Goal: Navigation & Orientation: Find specific page/section

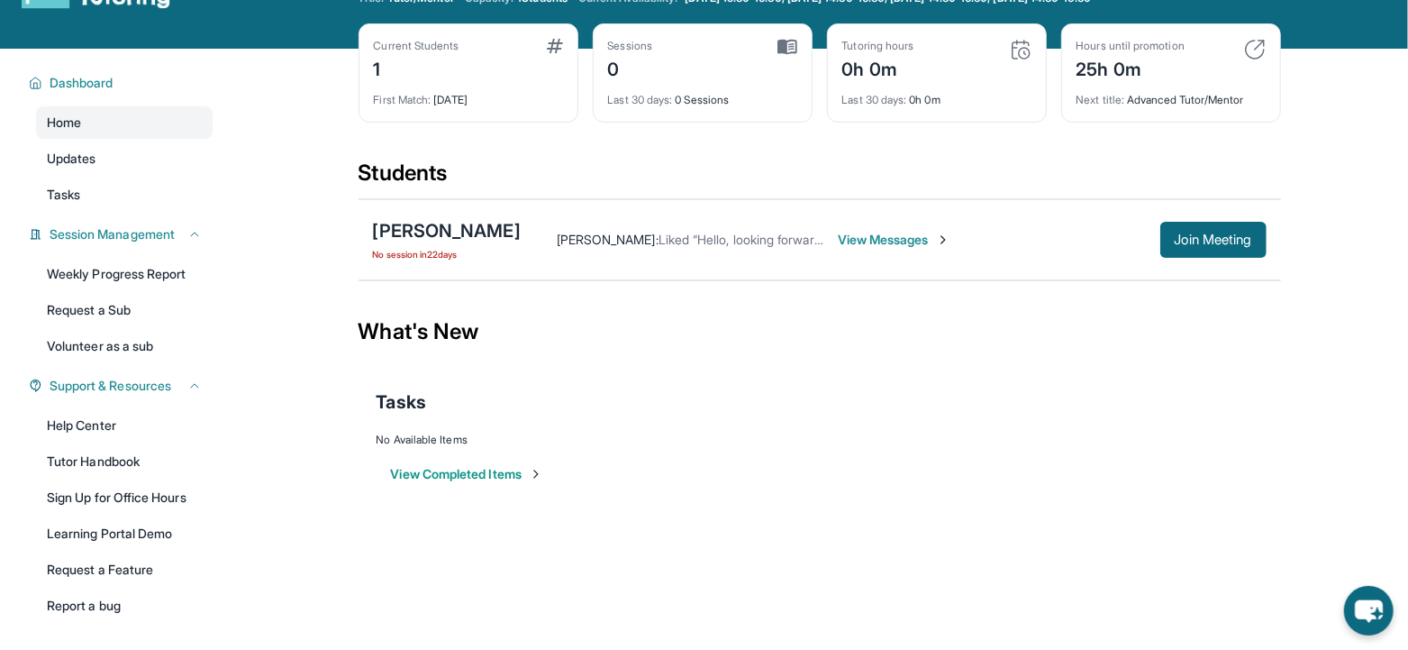
scroll to position [88, 0]
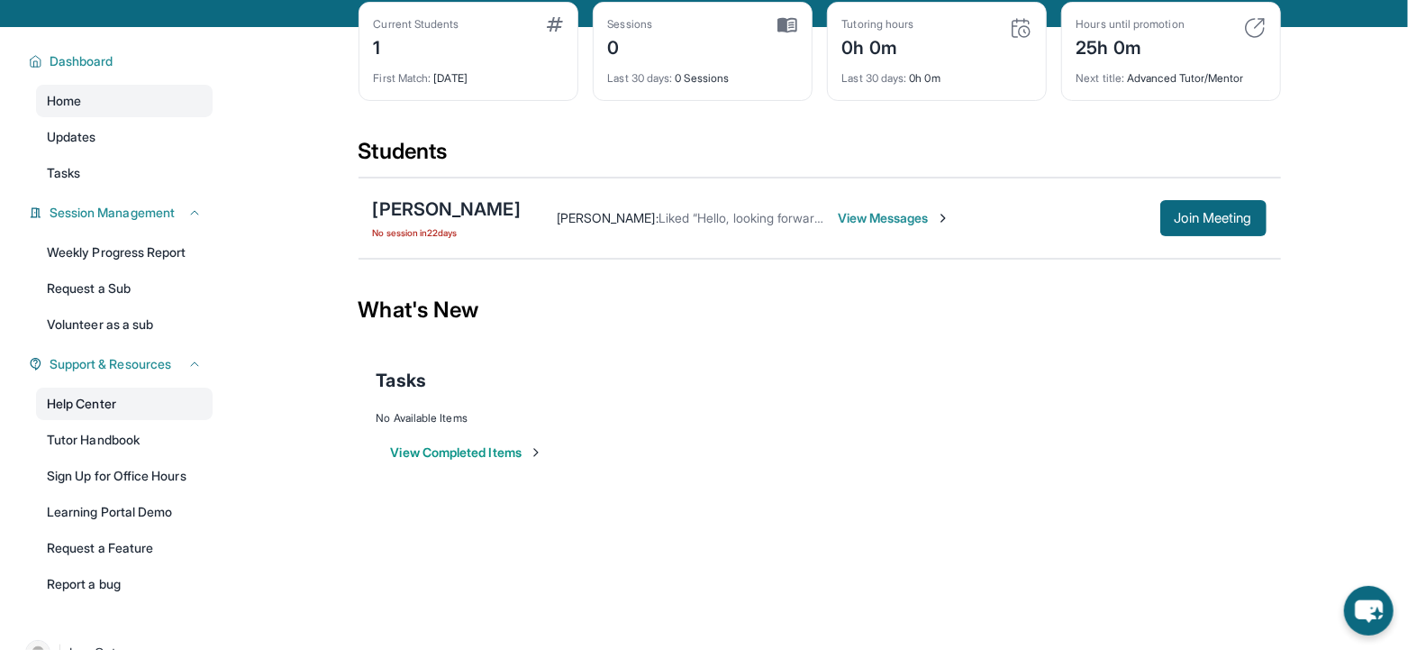
click at [104, 406] on link "Help Center" at bounding box center [124, 403] width 177 height 32
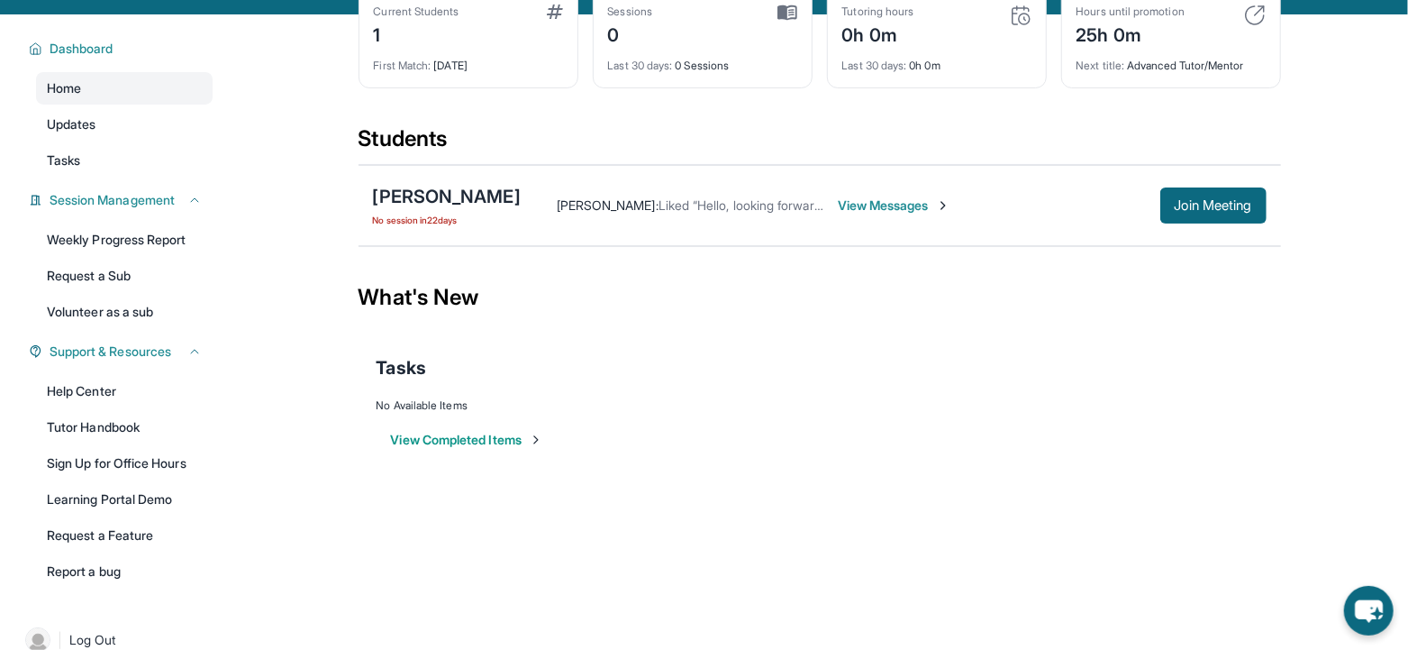
scroll to position [128, 0]
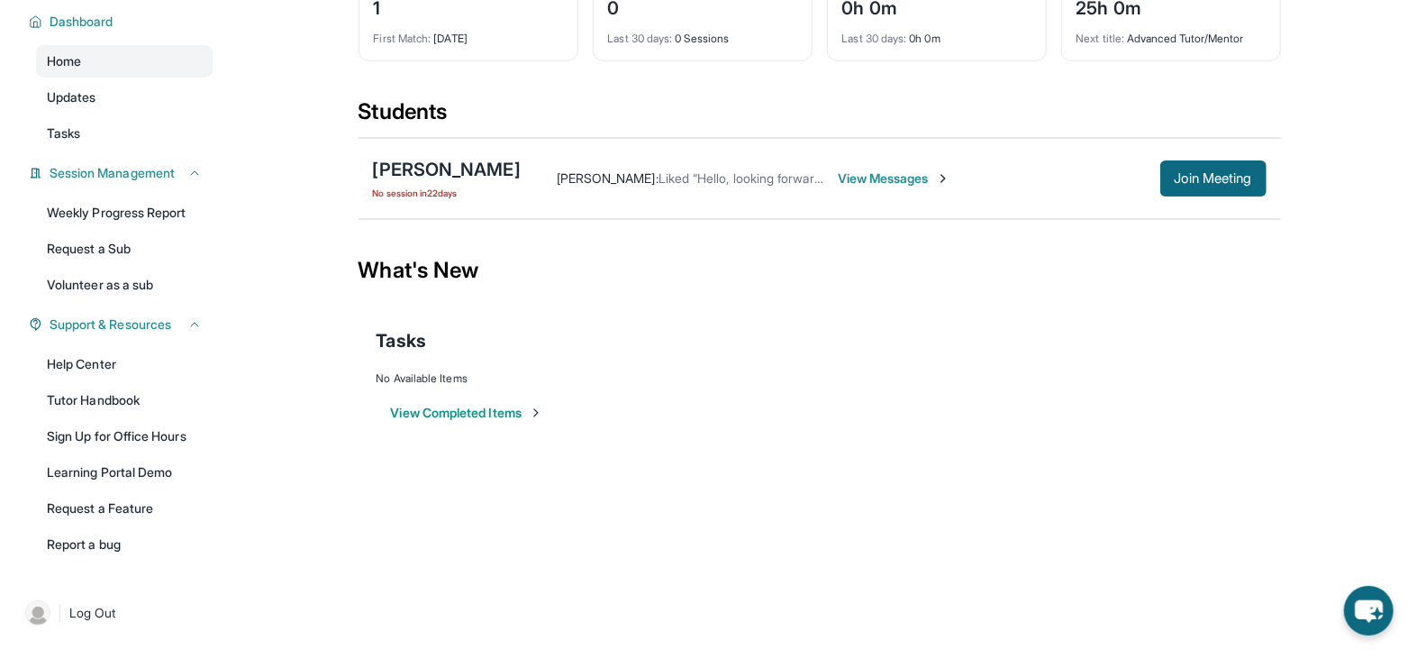
click at [495, 412] on button "View Completed Items" at bounding box center [467, 413] width 152 height 18
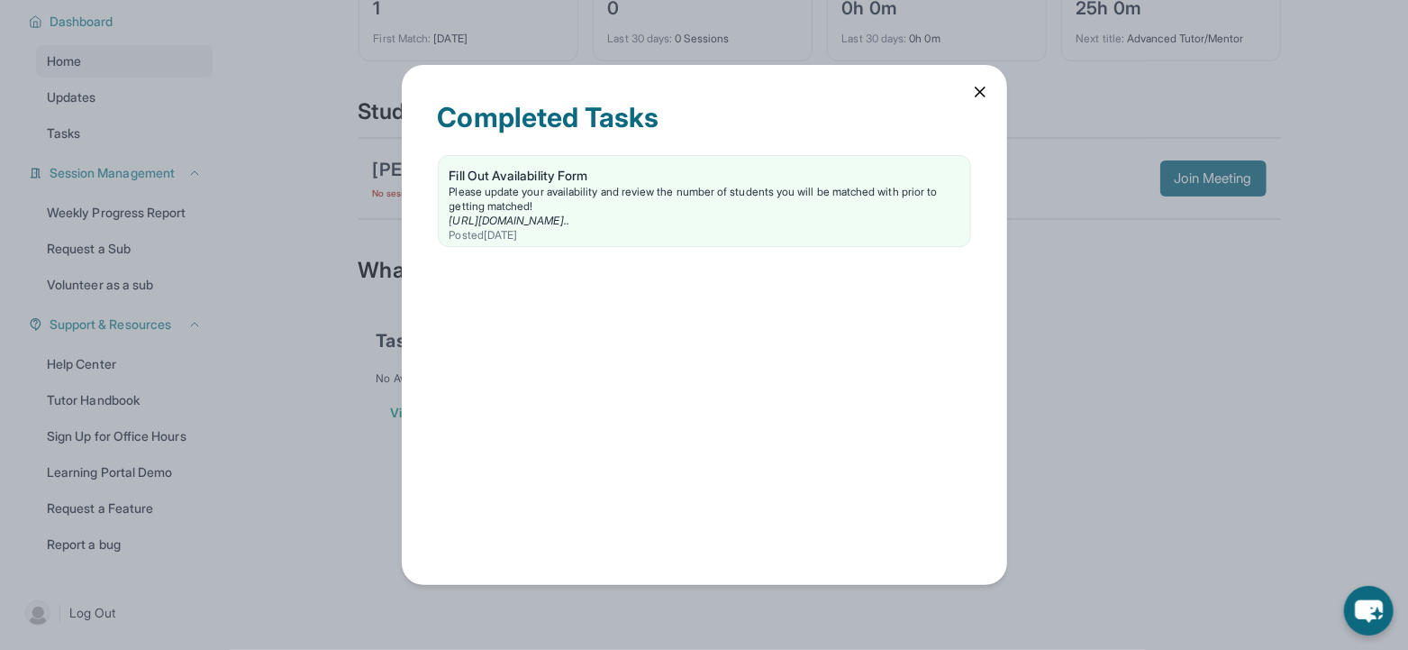
click at [988, 87] on icon at bounding box center [980, 92] width 18 height 18
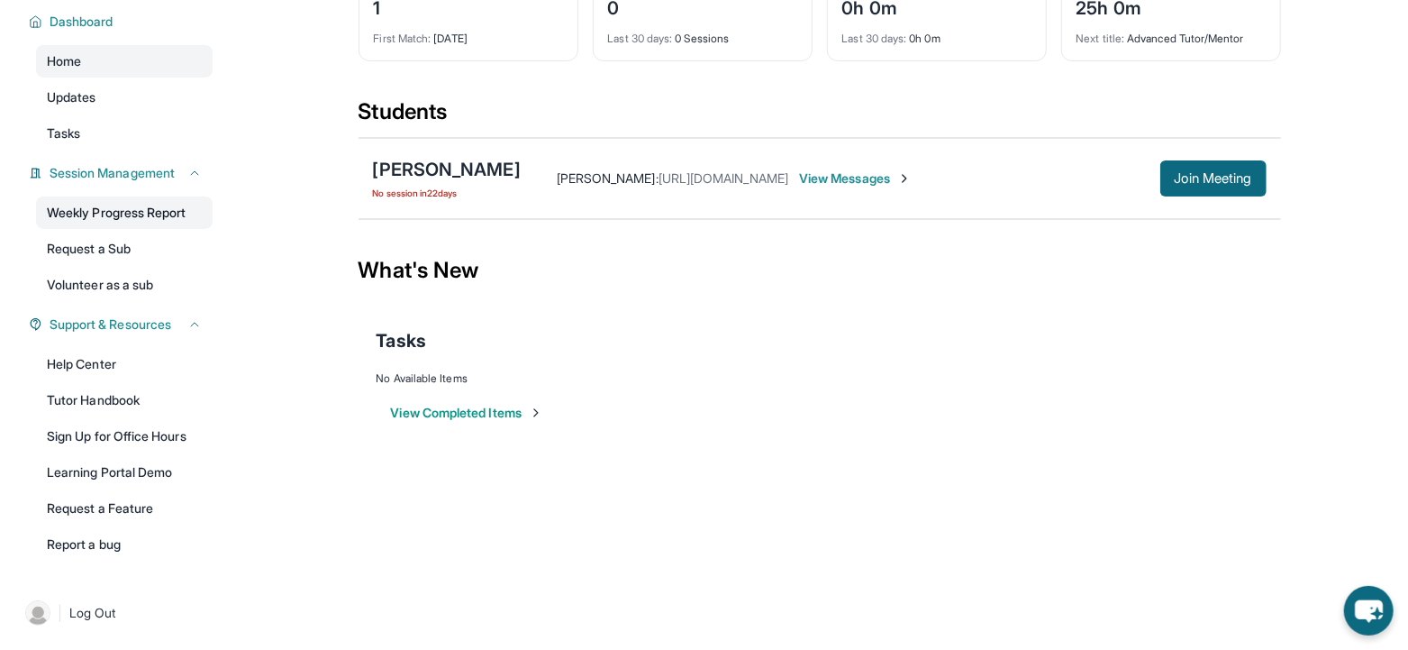
click at [151, 214] on link "Weekly Progress Report" at bounding box center [124, 212] width 177 height 32
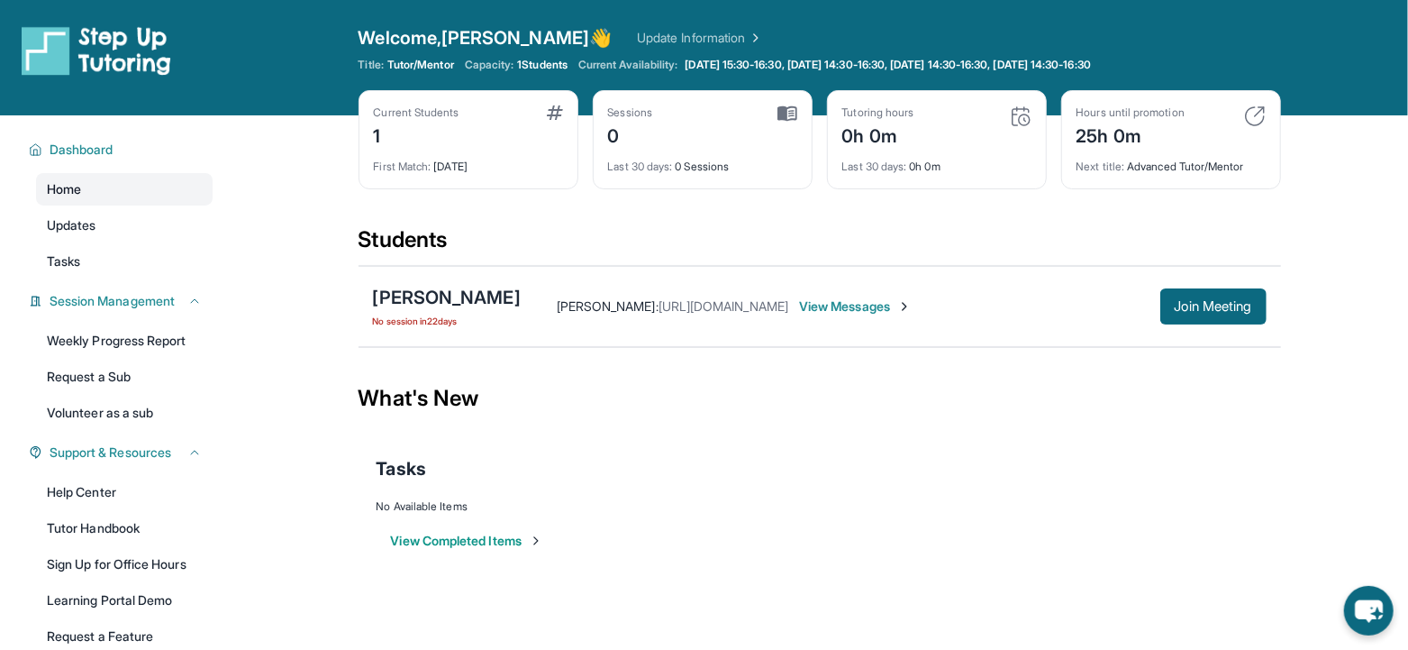
click at [82, 183] on link "Home" at bounding box center [124, 189] width 177 height 32
click at [101, 342] on link "Weekly Progress Report" at bounding box center [124, 340] width 177 height 32
click at [501, 540] on button "View Completed Items" at bounding box center [467, 541] width 152 height 18
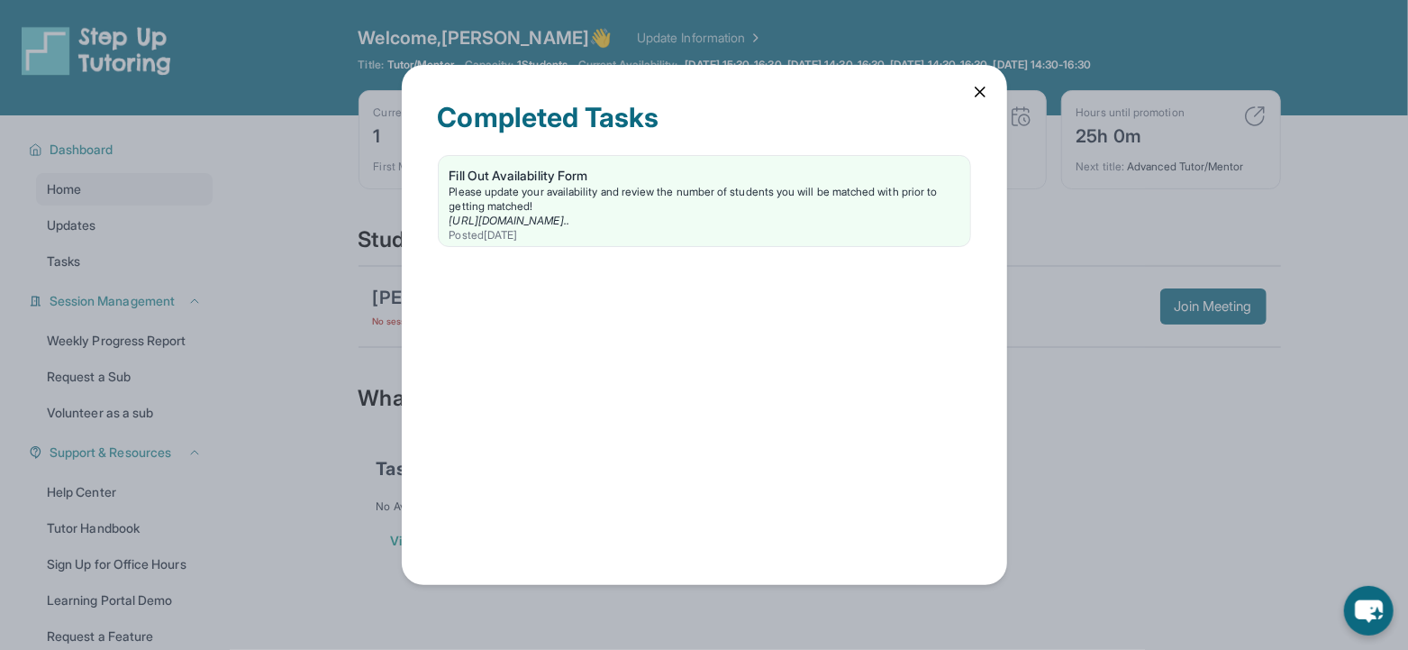
click at [977, 91] on icon at bounding box center [980, 92] width 18 height 18
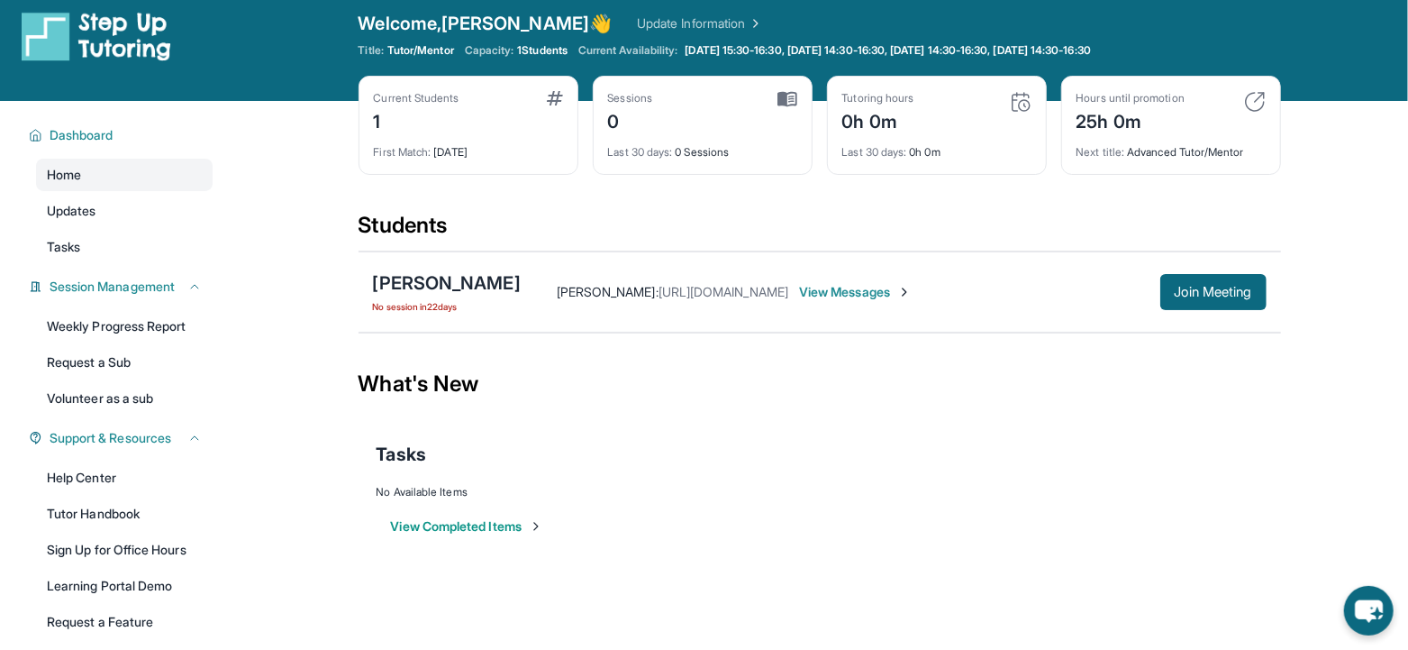
scroll to position [23, 0]
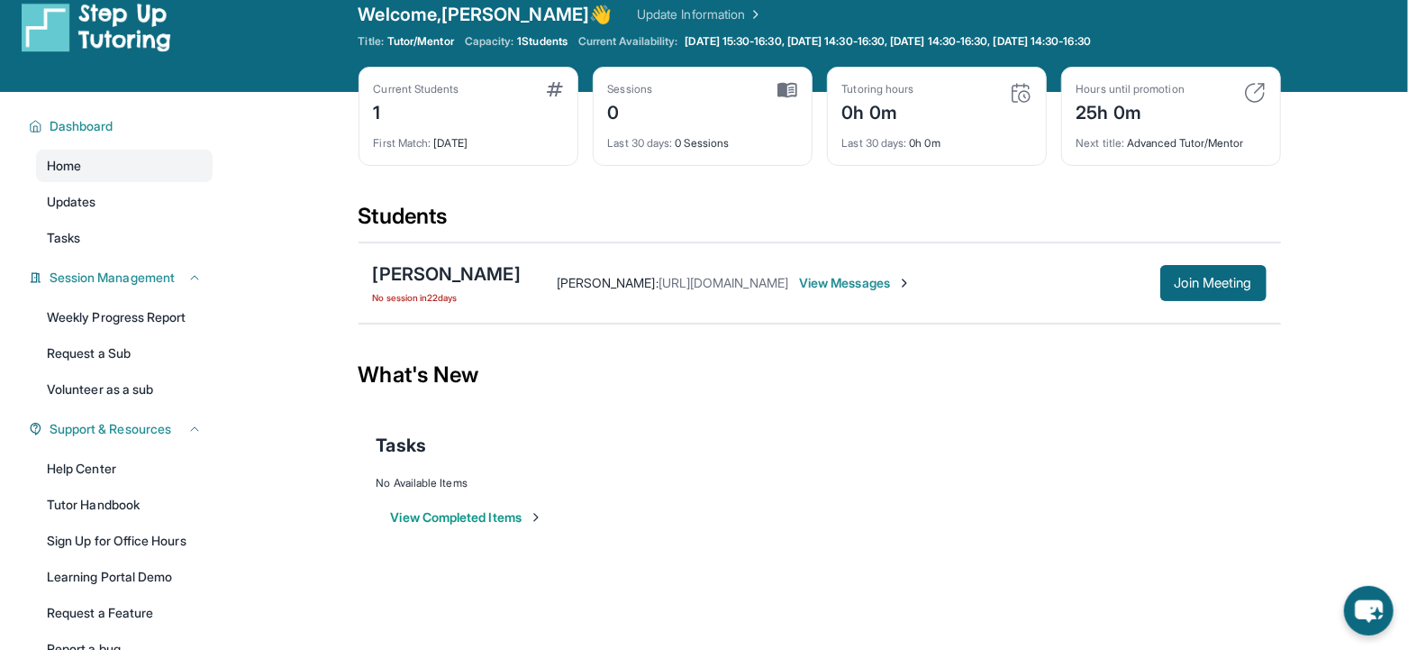
click at [790, 85] on img at bounding box center [788, 90] width 20 height 16
click at [691, 142] on div "Last 30 days : 0 Sessions" at bounding box center [702, 137] width 189 height 25
click at [988, 128] on div "Last 30 days : 0h 0m" at bounding box center [937, 137] width 189 height 25
click at [1206, 108] on div "Hours until promotion 25h 0m" at bounding box center [1171, 103] width 189 height 43
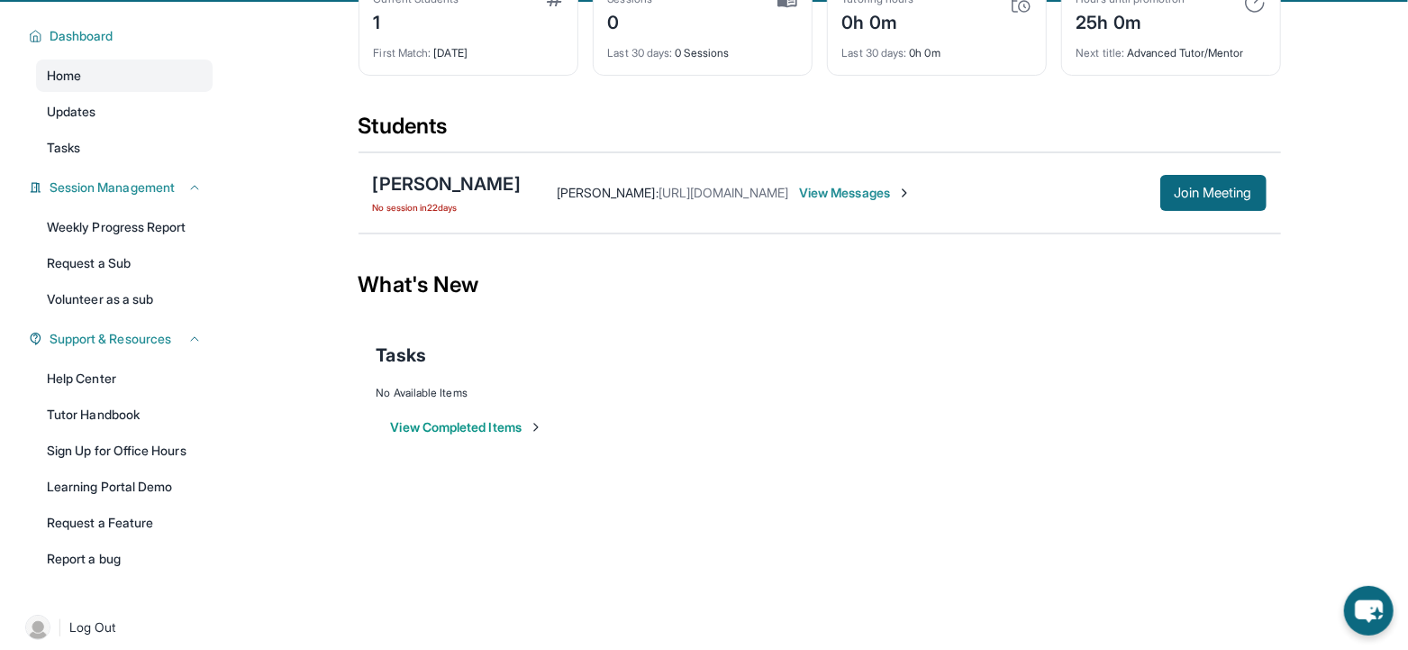
scroll to position [128, 0]
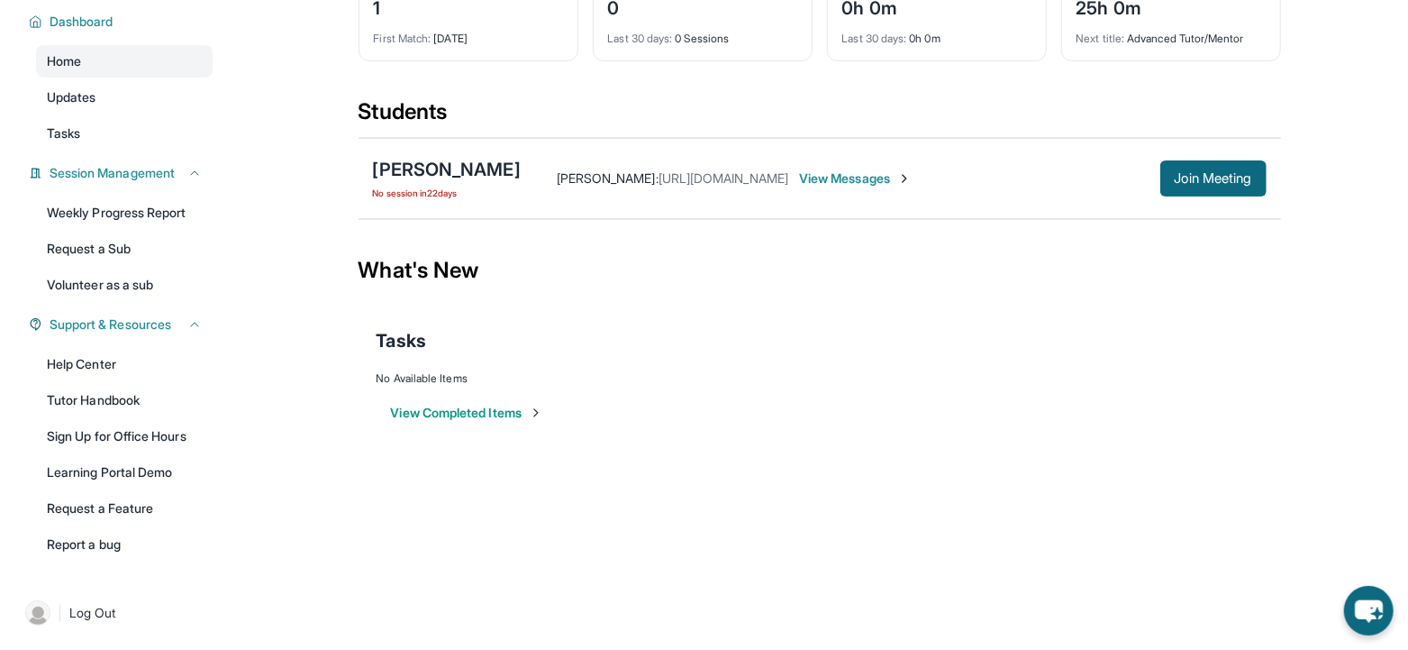
click at [469, 413] on button "View Completed Items" at bounding box center [467, 413] width 152 height 18
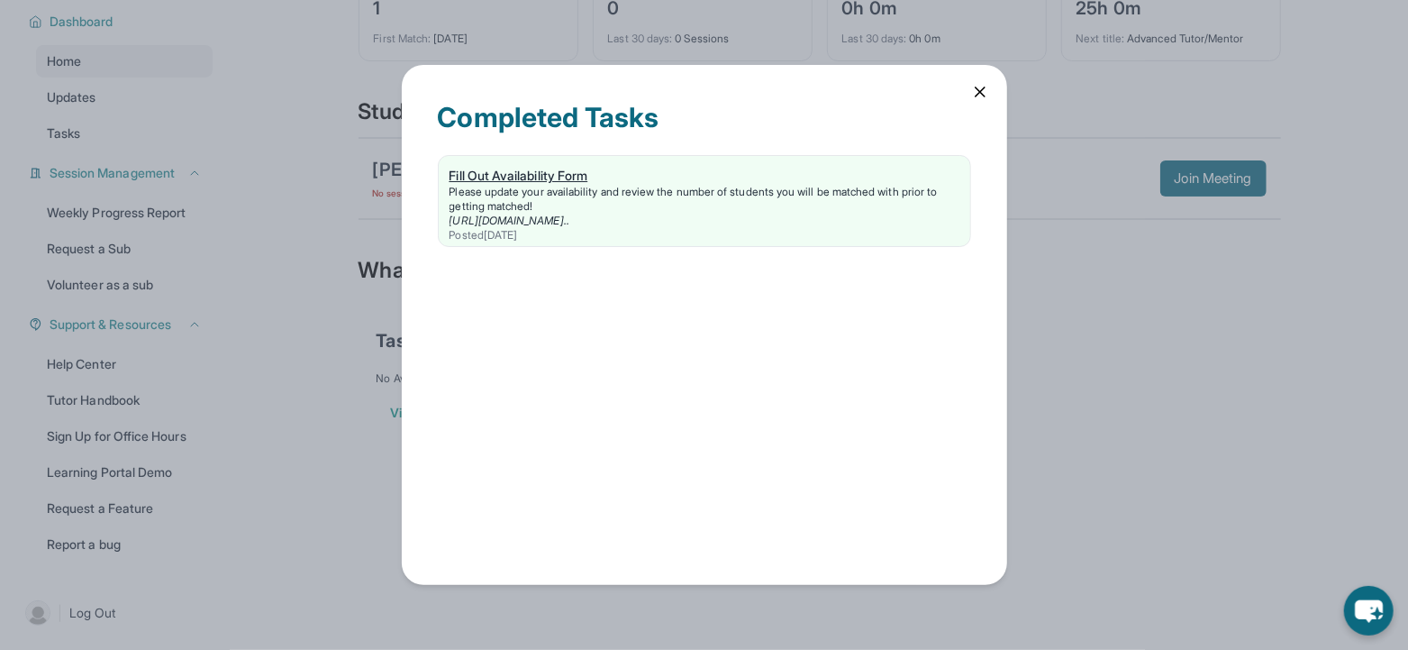
click at [564, 171] on div "Fill Out Availability Form" at bounding box center [705, 176] width 510 height 18
click at [985, 94] on icon at bounding box center [980, 92] width 18 height 18
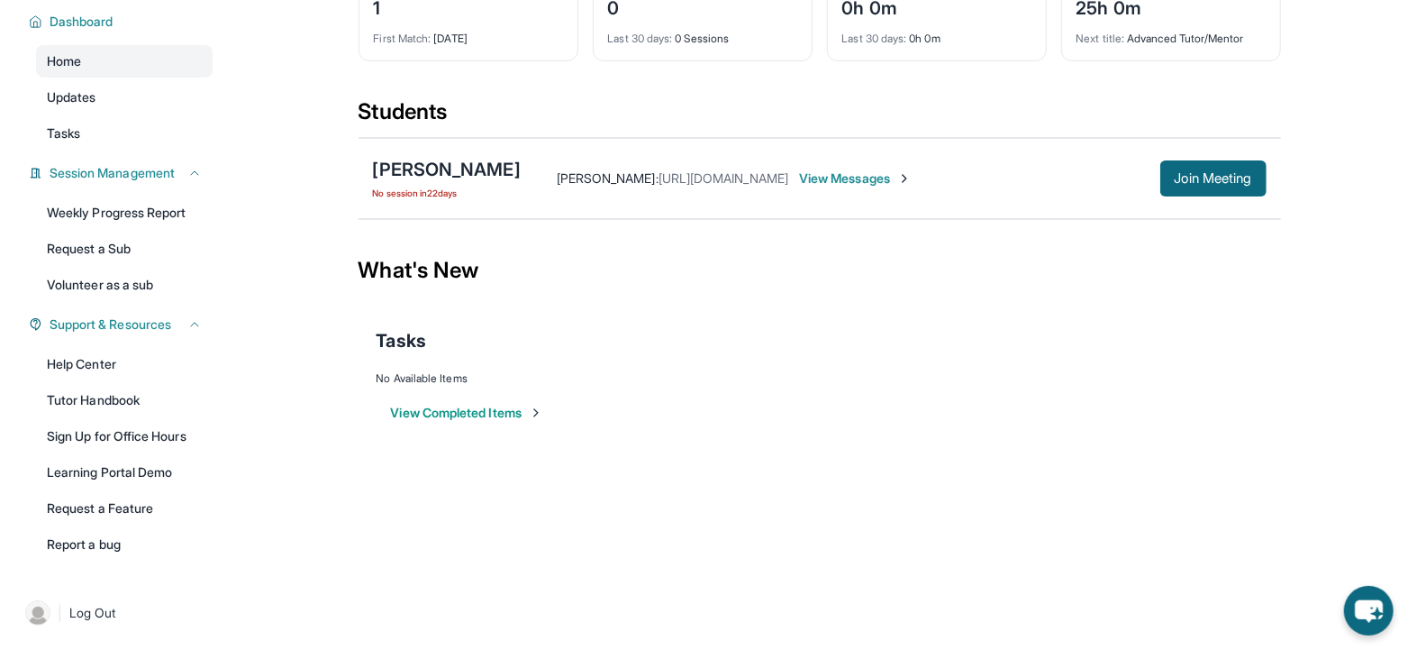
click at [868, 173] on span "View Messages" at bounding box center [855, 178] width 113 height 18
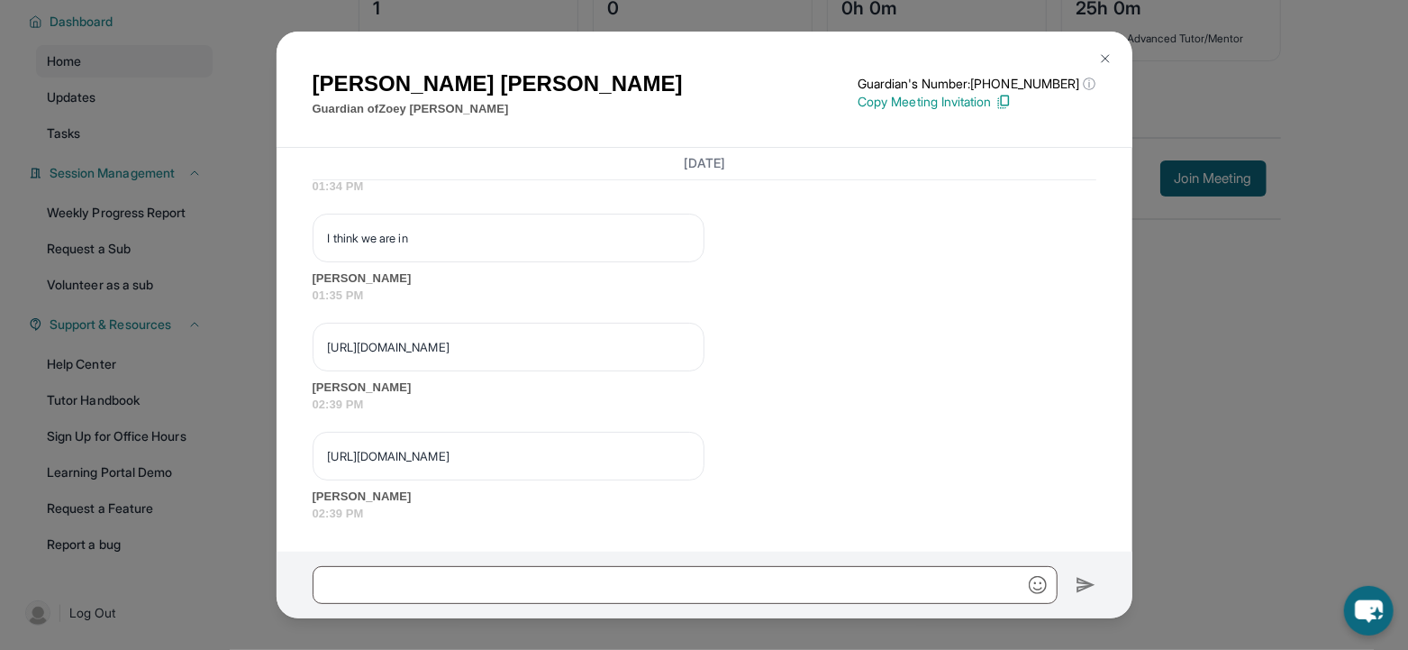
scroll to position [7543, 0]
click at [1110, 57] on img at bounding box center [1105, 58] width 14 height 14
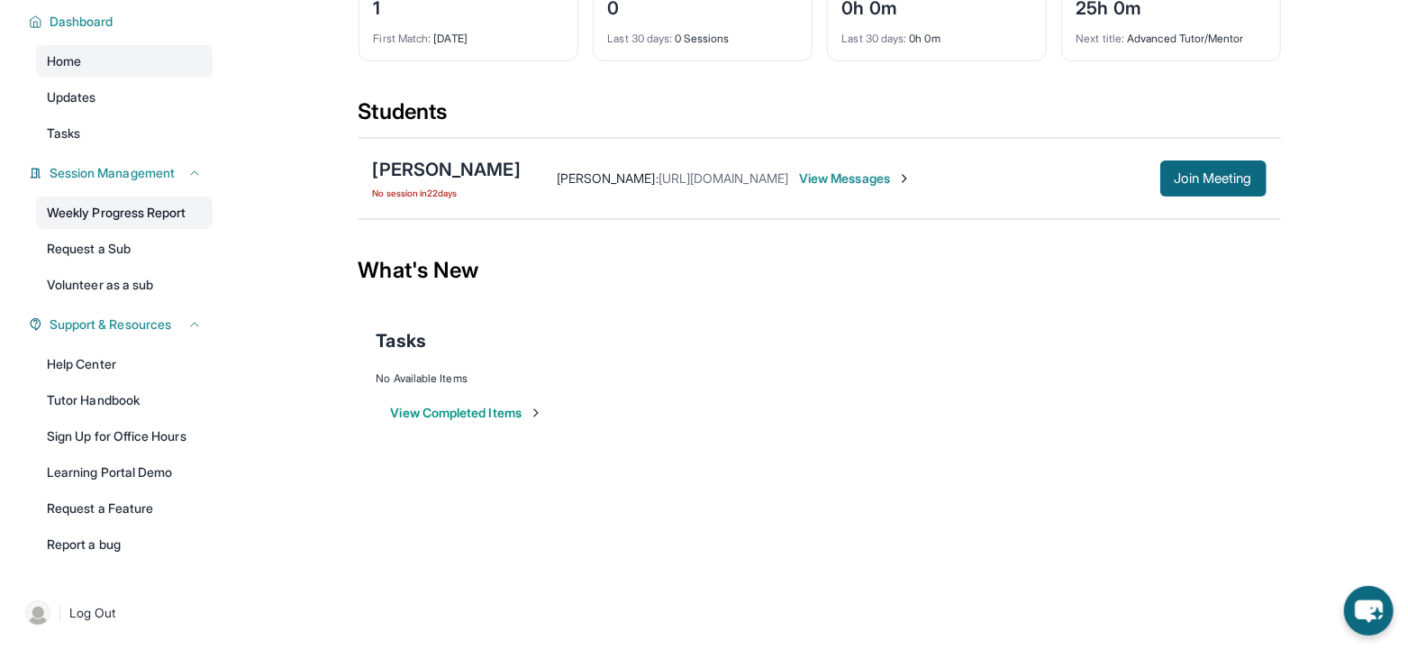
click at [164, 211] on link "Weekly Progress Report" at bounding box center [124, 212] width 177 height 32
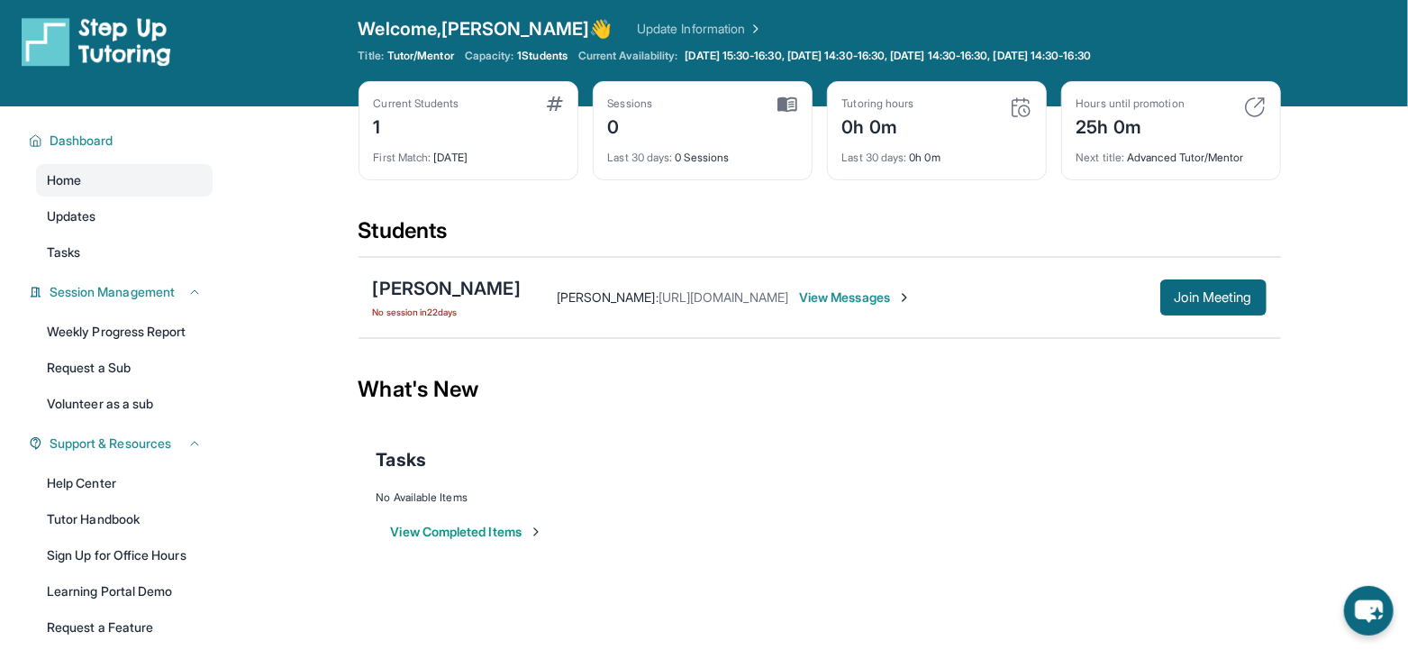
scroll to position [12, 0]
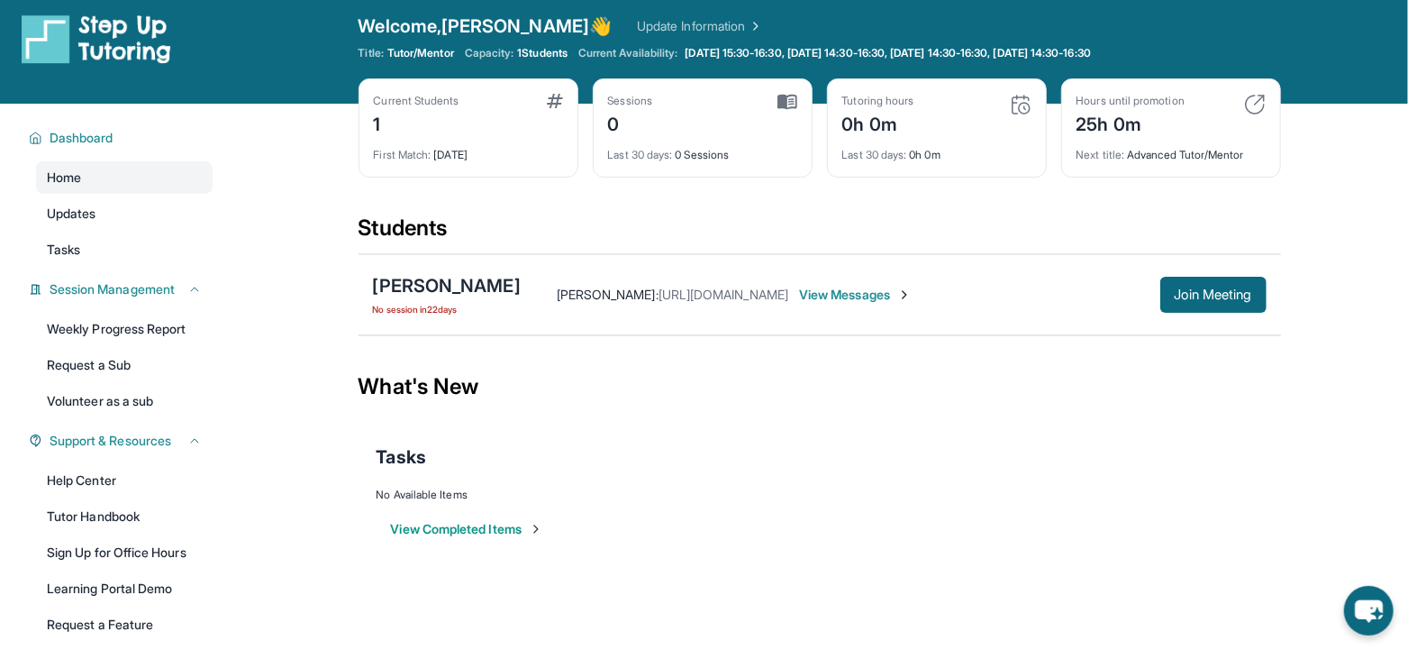
click at [883, 292] on span "View Messages" at bounding box center [855, 295] width 113 height 18
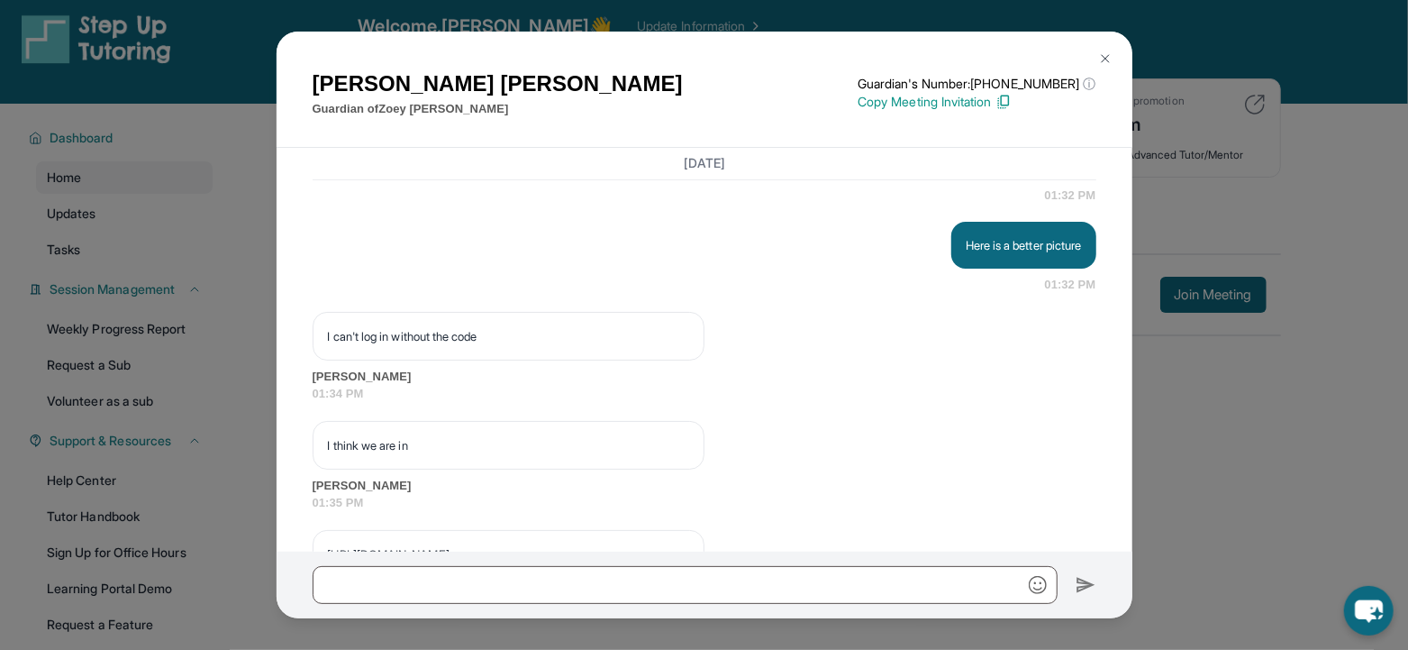
scroll to position [7265, 0]
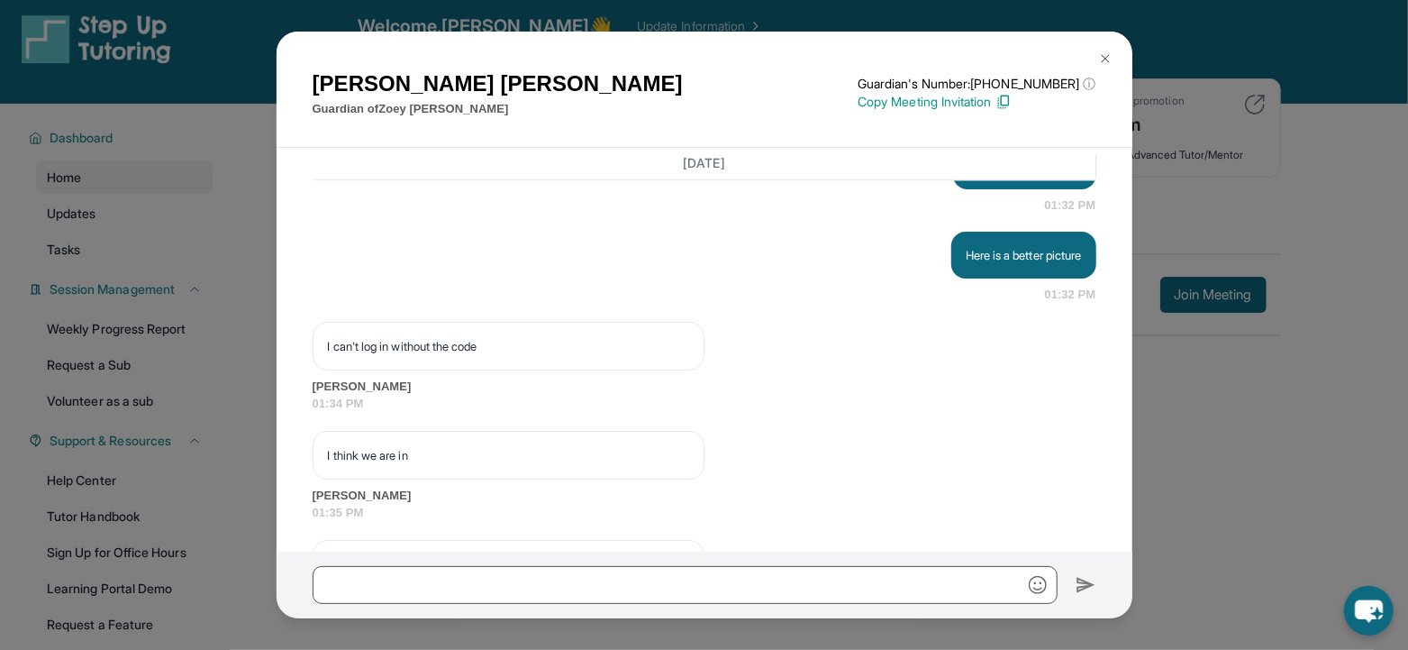
click at [1108, 63] on img at bounding box center [1105, 58] width 14 height 14
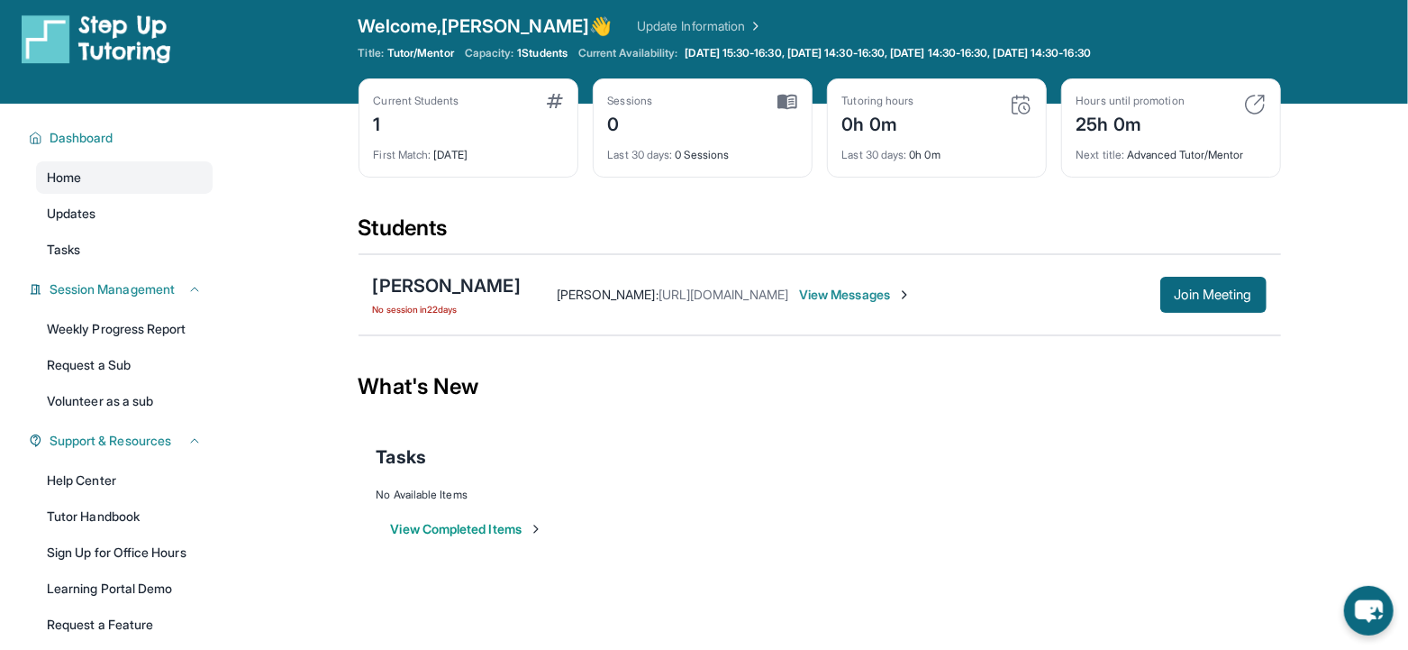
click at [786, 99] on img at bounding box center [788, 102] width 20 height 16
click at [695, 157] on div "Last 30 days : 0 Sessions" at bounding box center [702, 149] width 189 height 25
click at [637, 101] on div "Sessions" at bounding box center [630, 101] width 45 height 14
click at [715, 137] on div "Last 30 days : 0 Sessions" at bounding box center [702, 149] width 189 height 25
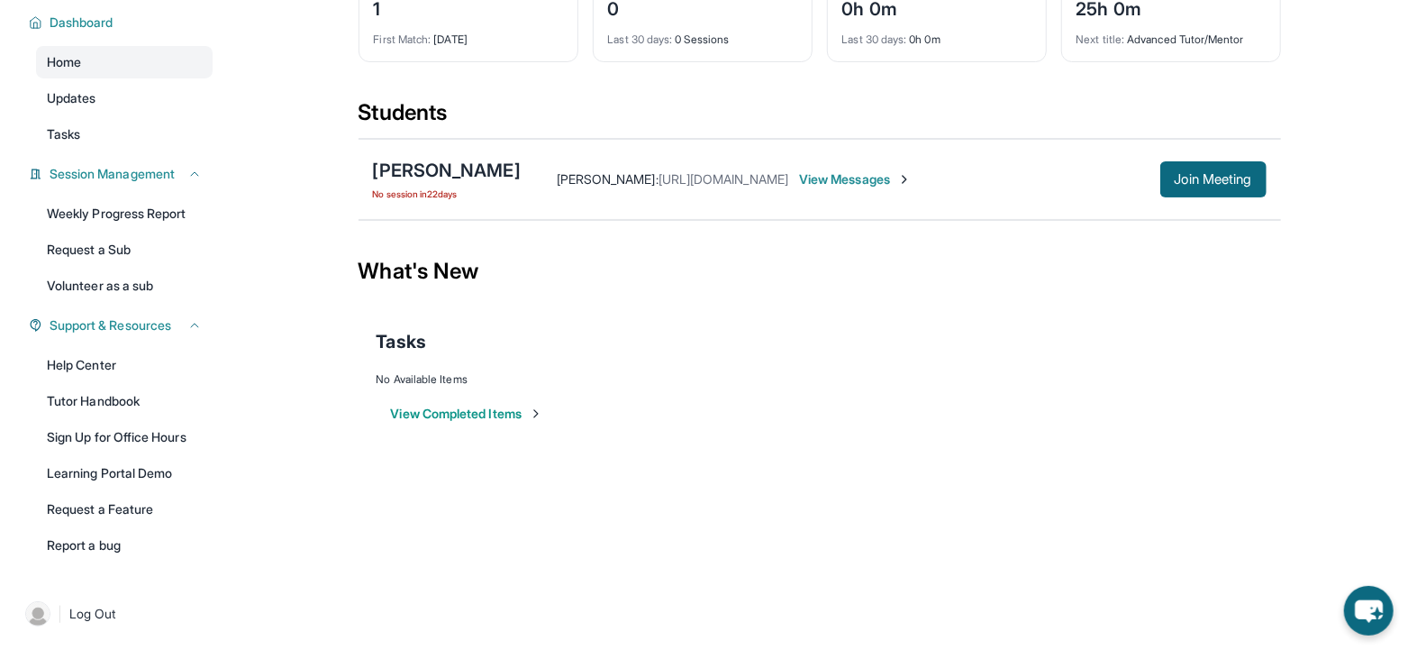
scroll to position [128, 0]
click at [114, 215] on link "Weekly Progress Report" at bounding box center [124, 212] width 177 height 32
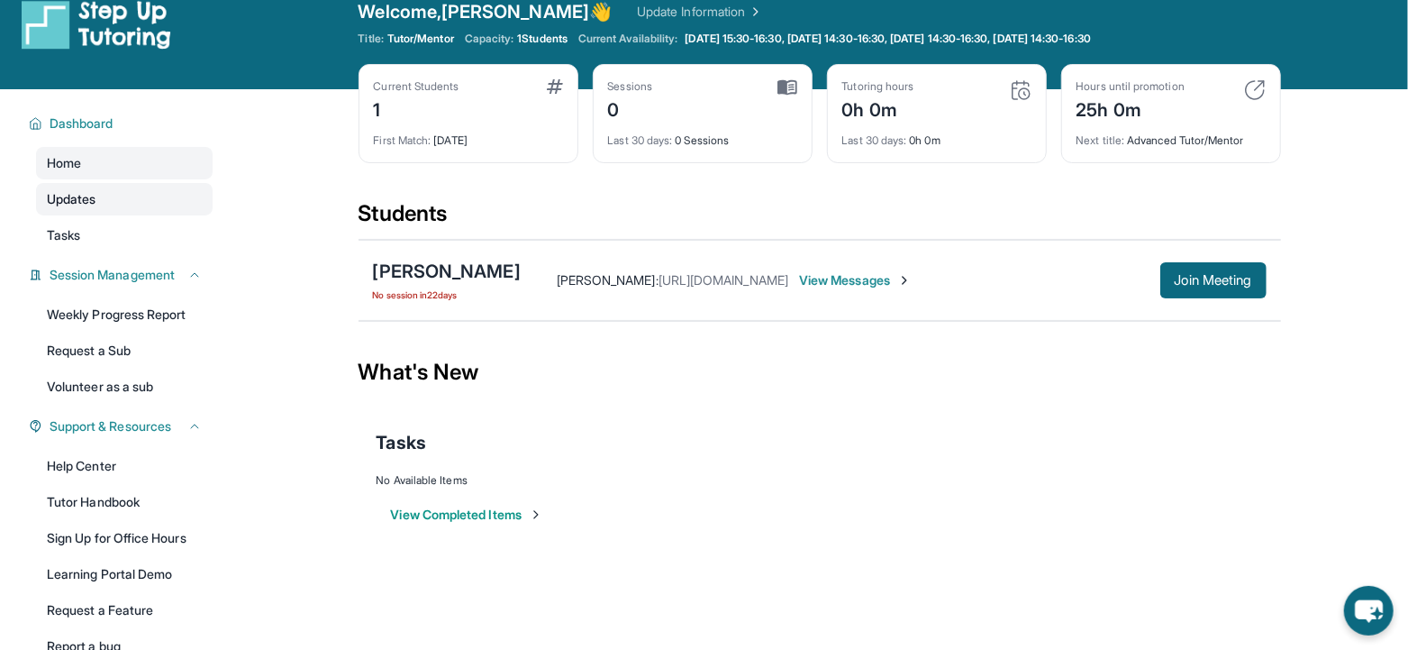
scroll to position [19, 0]
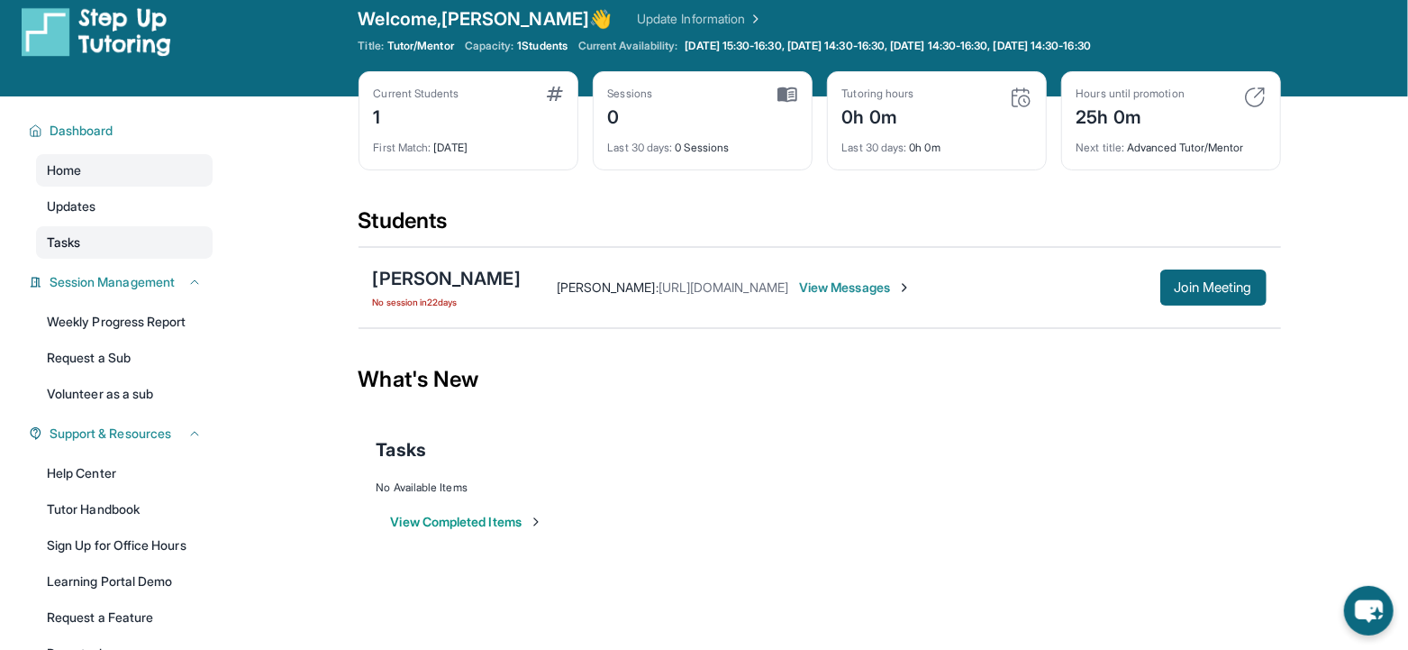
click at [72, 242] on span "Tasks" at bounding box center [63, 242] width 33 height 18
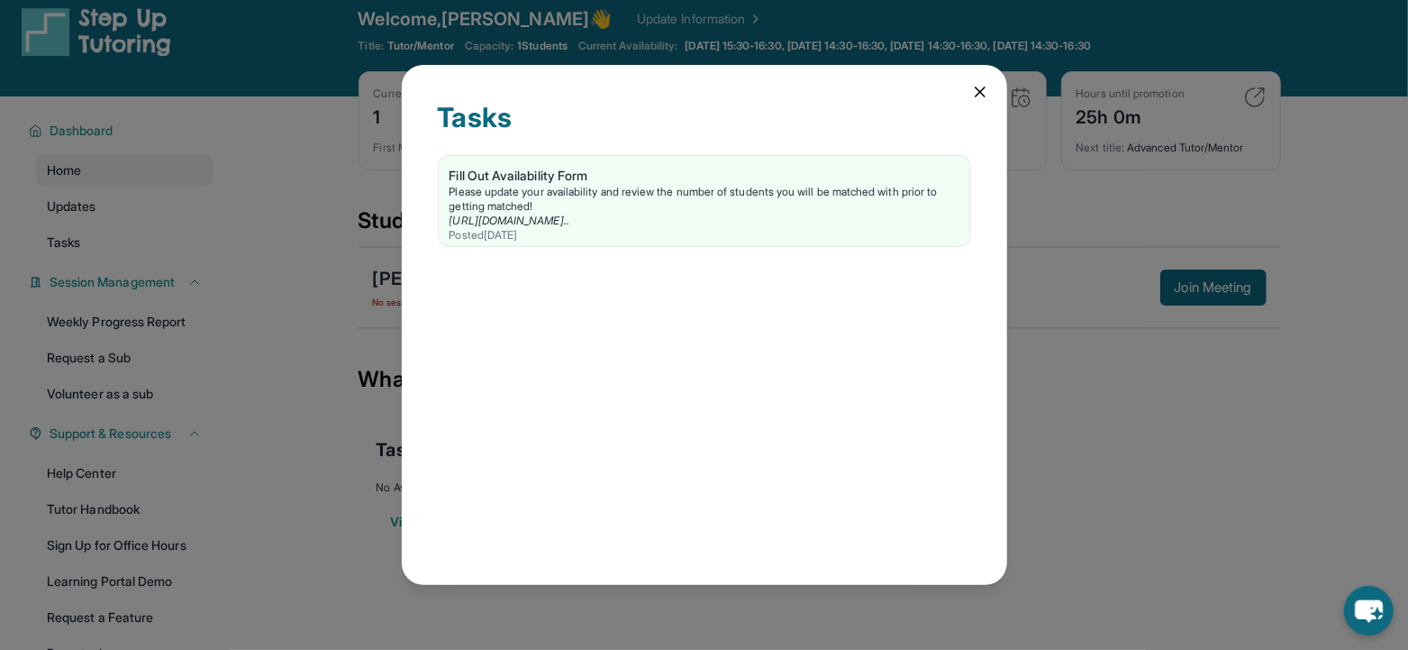
click at [979, 93] on icon at bounding box center [980, 91] width 9 height 9
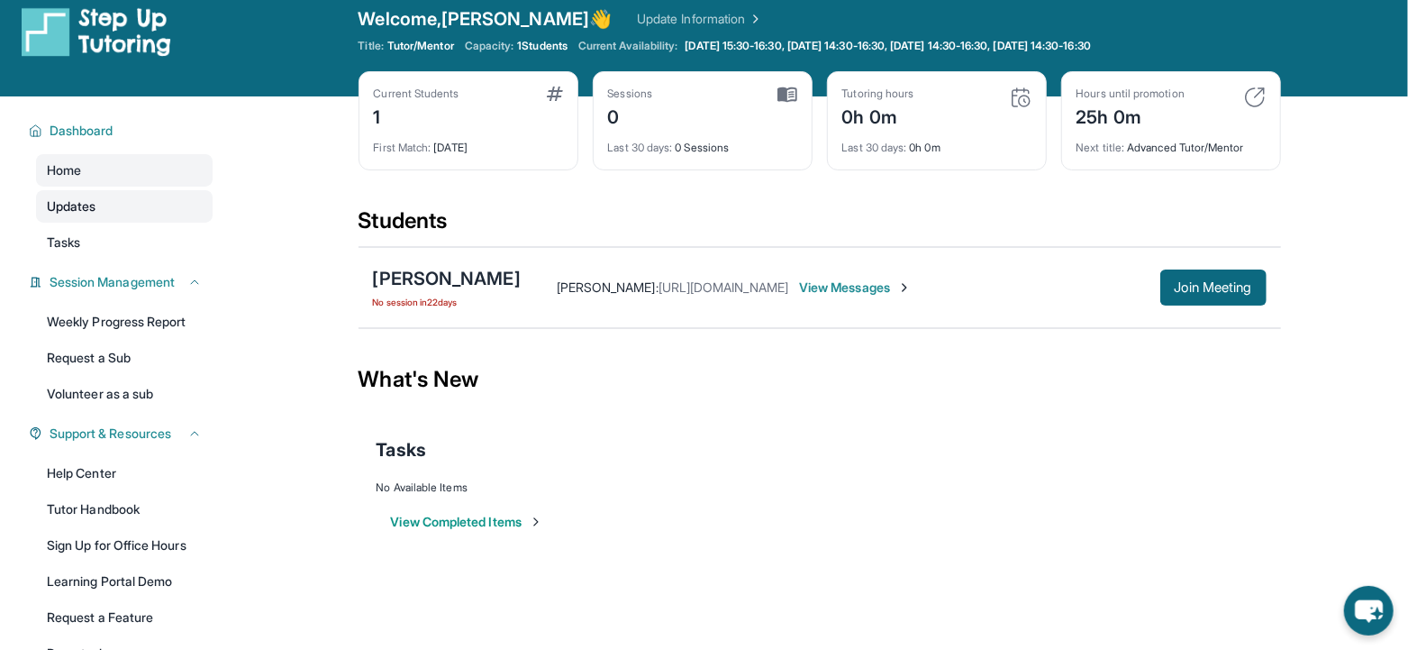
click at [68, 204] on span "Updates" at bounding box center [72, 206] width 50 height 18
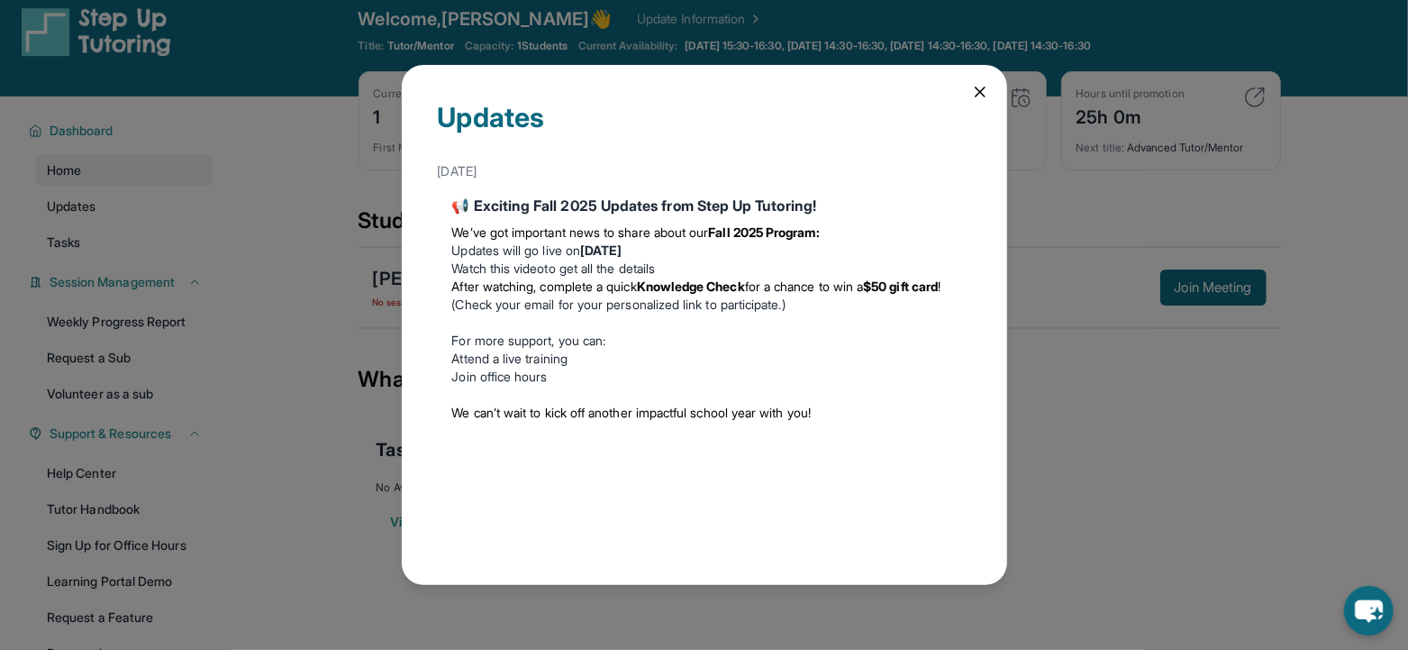
click at [979, 87] on icon at bounding box center [980, 92] width 18 height 18
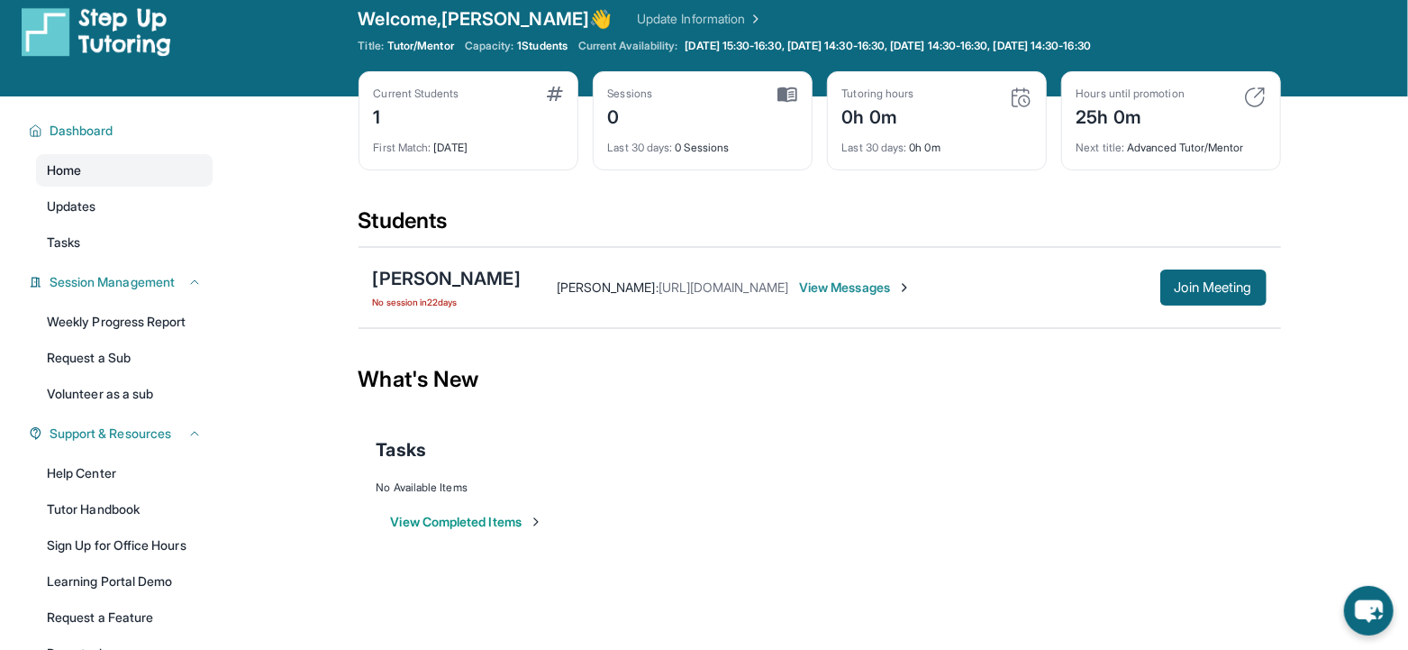
click at [93, 168] on link "Home" at bounding box center [124, 170] width 177 height 32
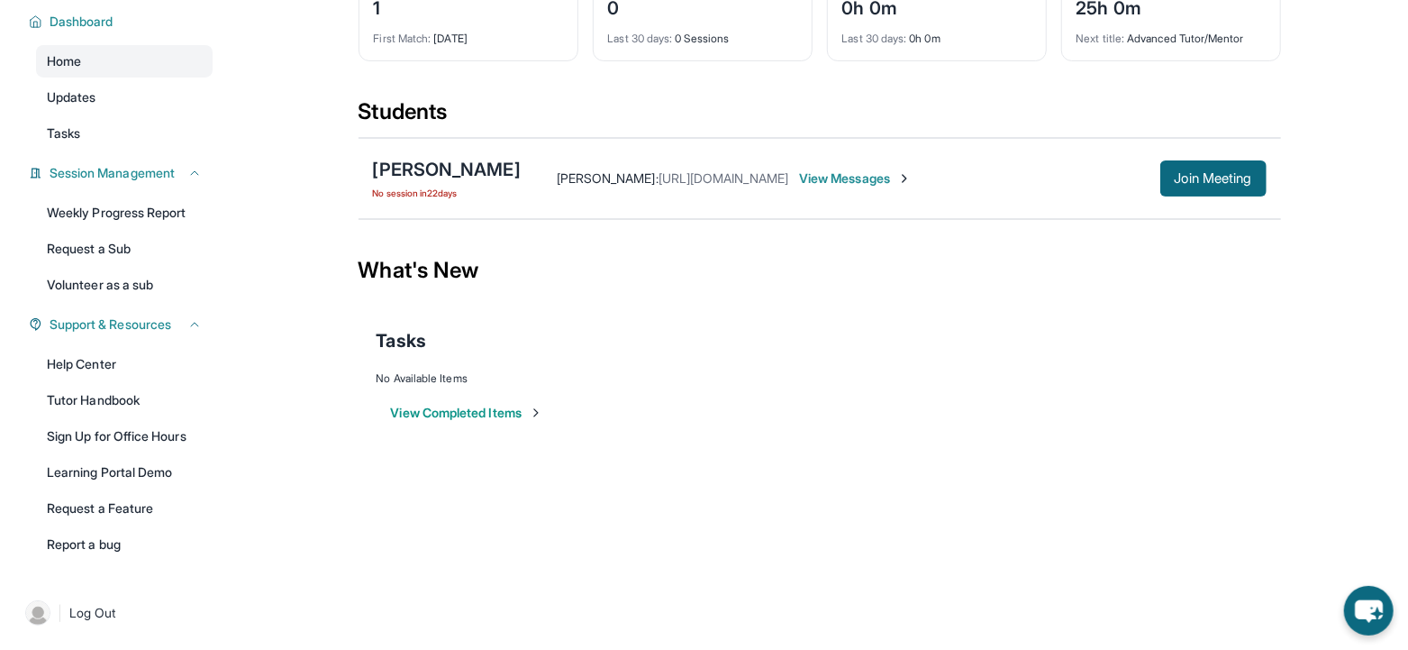
scroll to position [0, 0]
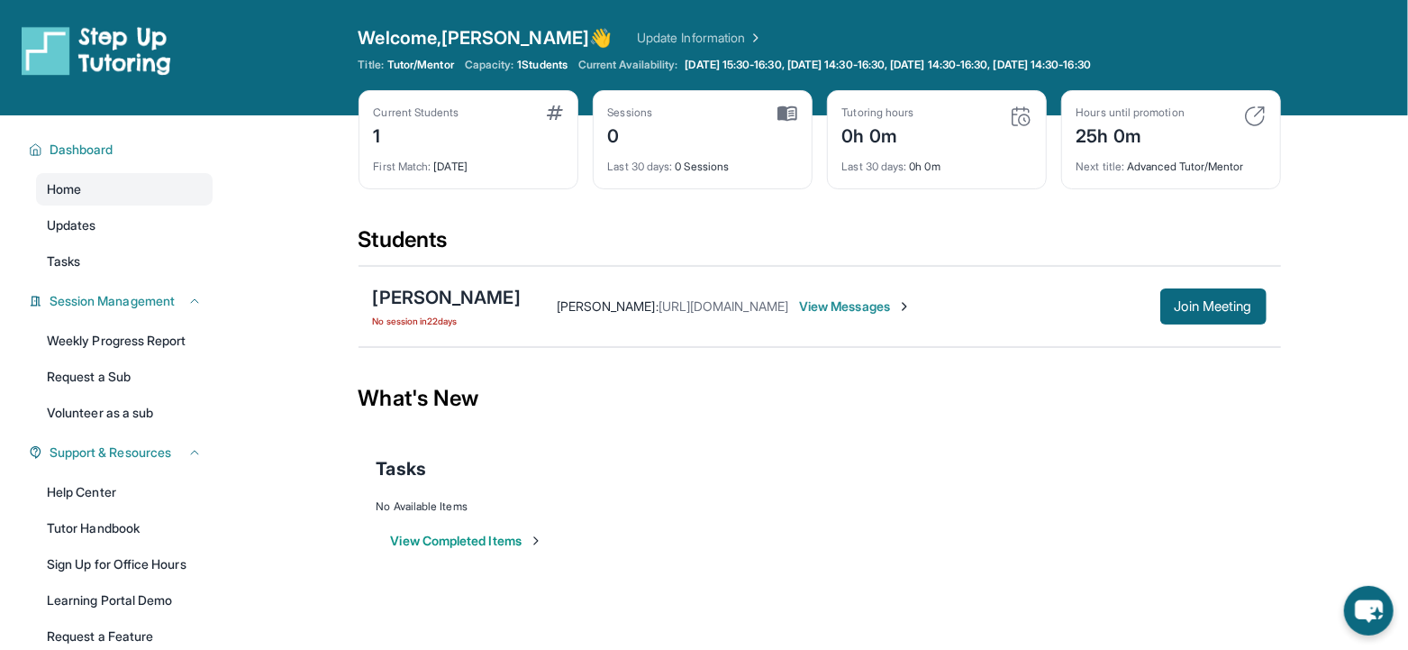
click at [789, 107] on img at bounding box center [788, 113] width 20 height 16
click at [1113, 69] on icon at bounding box center [1105, 65] width 14 height 14
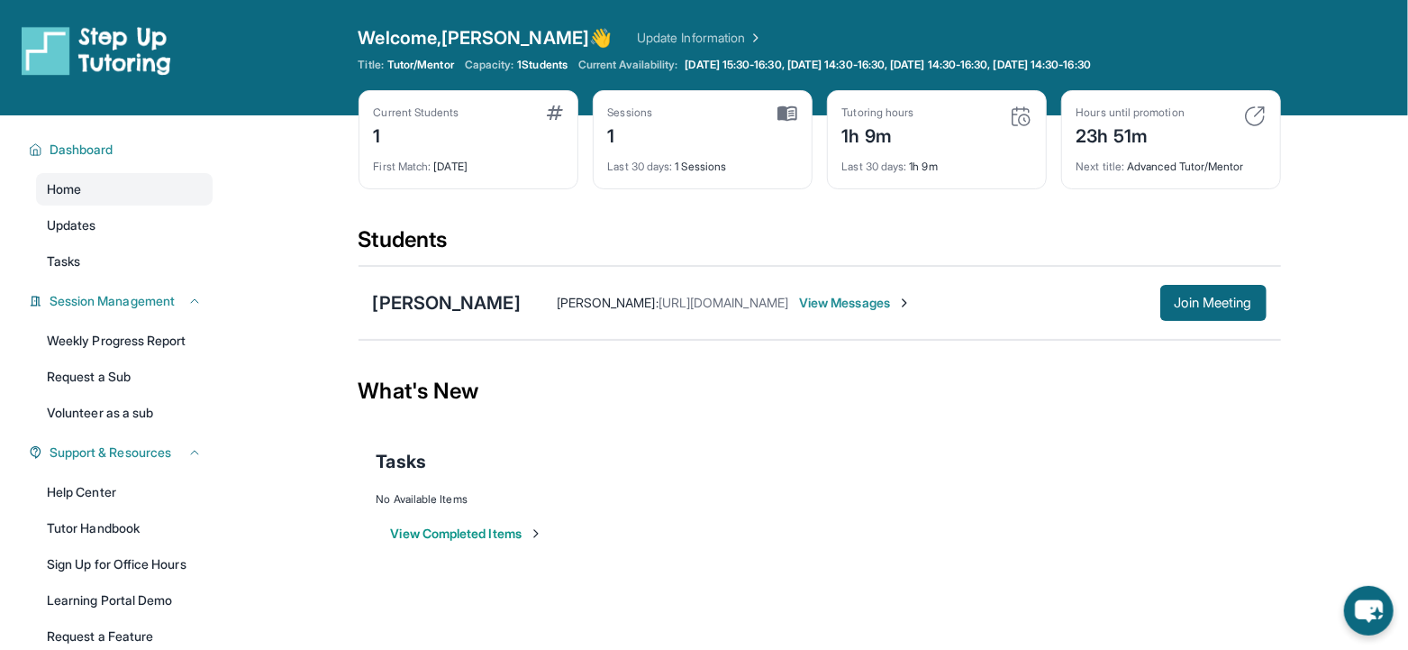
scroll to position [2, 0]
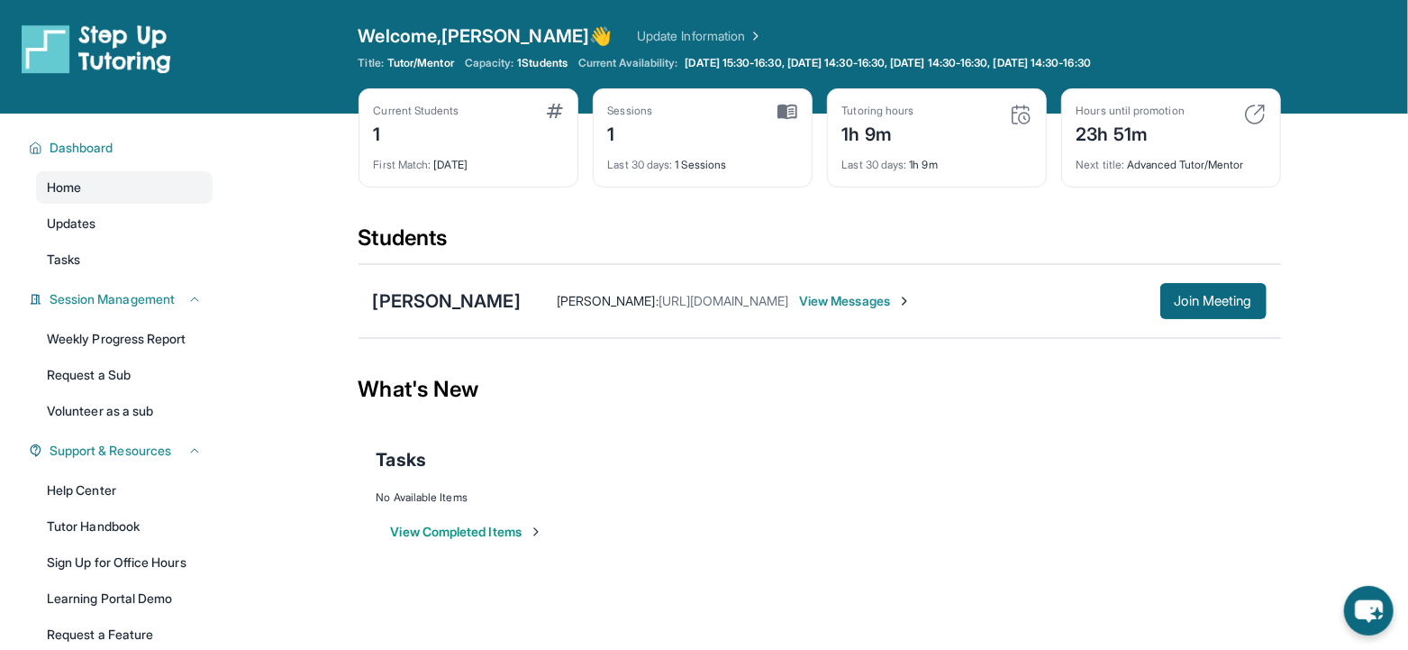
click at [1023, 115] on img at bounding box center [1021, 115] width 22 height 22
click at [909, 112] on div "Tutoring hours" at bounding box center [879, 111] width 72 height 14
click at [886, 132] on div "1h 9m" at bounding box center [879, 132] width 72 height 29
click at [114, 339] on link "Weekly Progress Report" at bounding box center [124, 339] width 177 height 32
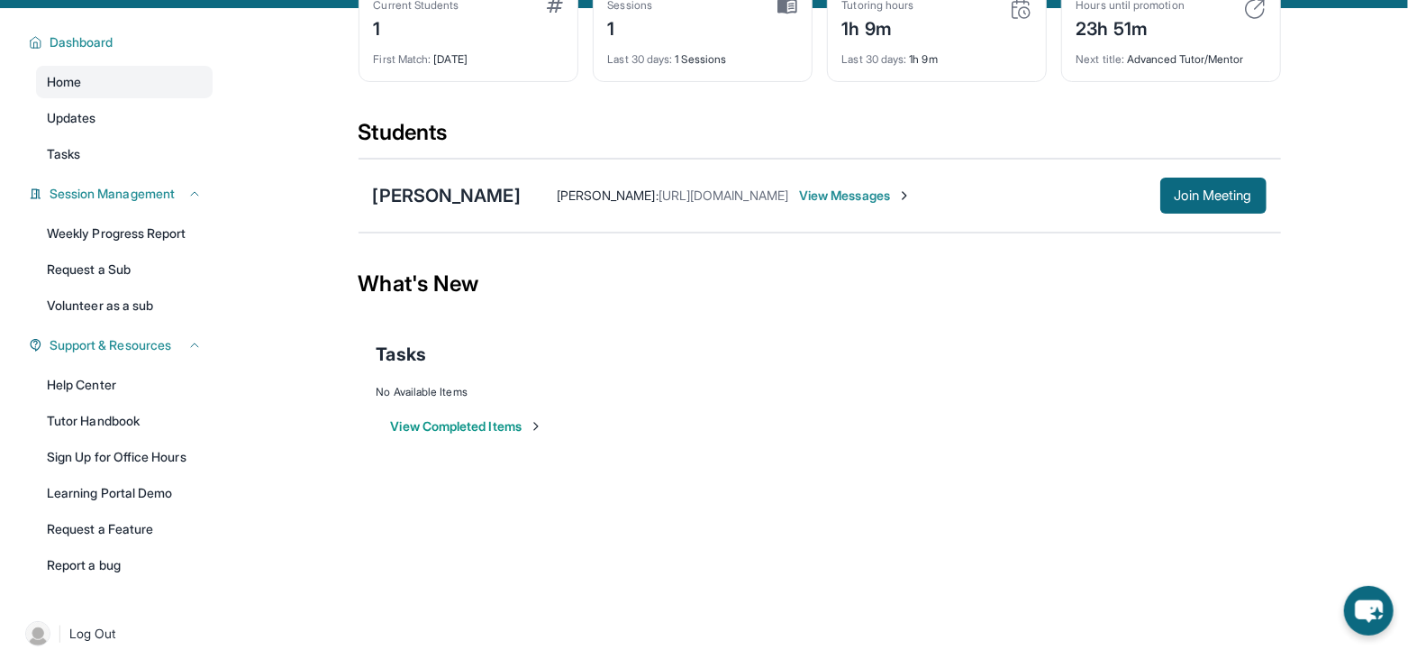
scroll to position [128, 0]
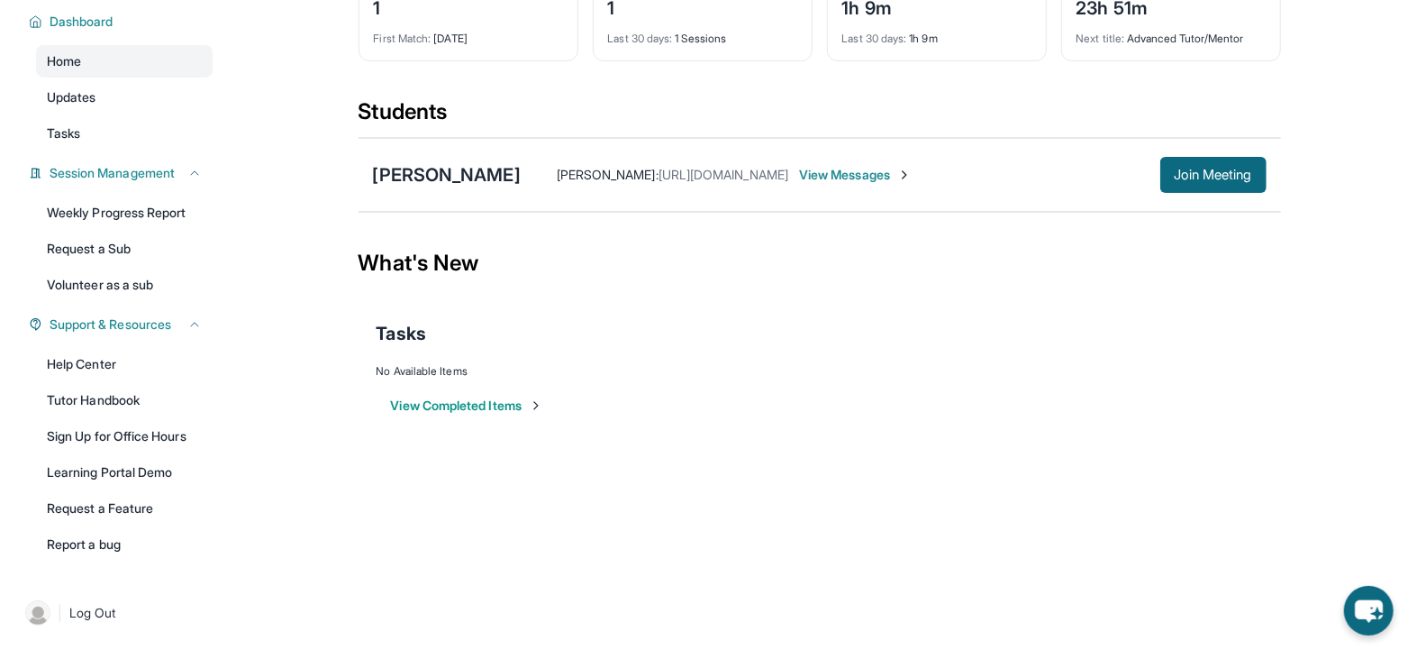
click at [442, 403] on button "View Completed Items" at bounding box center [467, 405] width 152 height 18
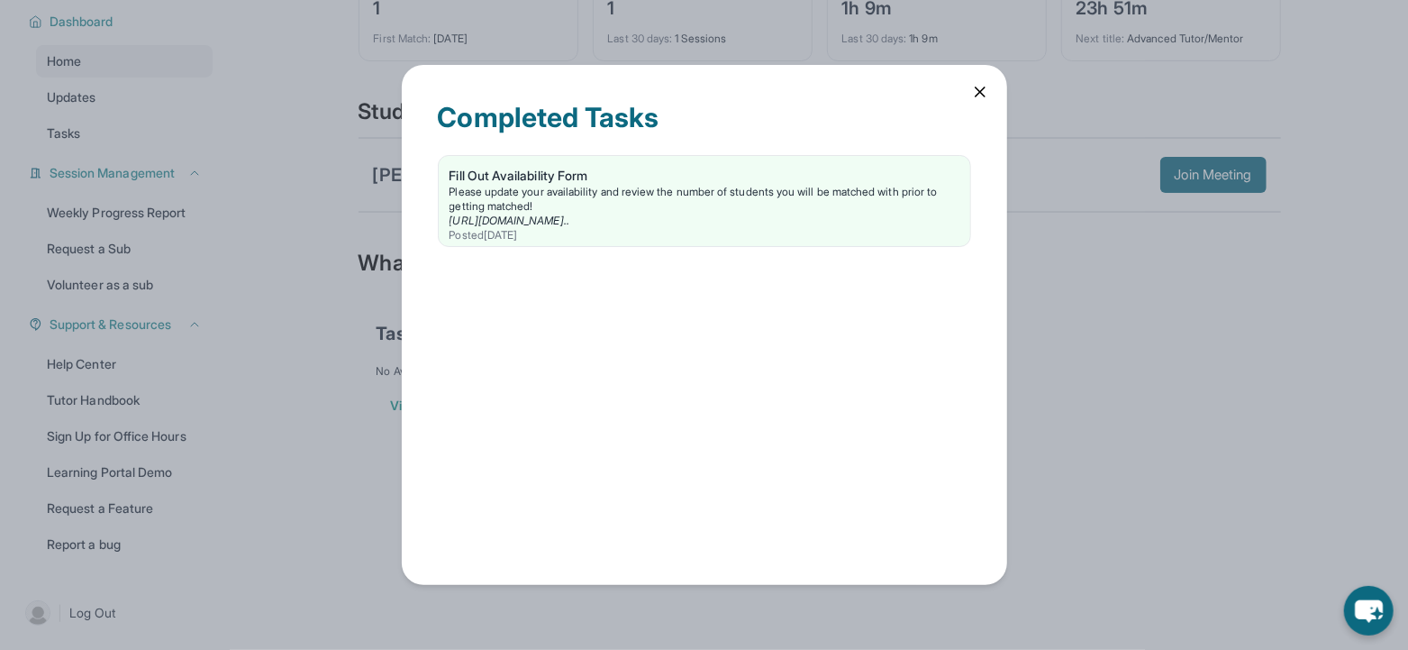
click at [988, 88] on icon at bounding box center [980, 92] width 18 height 18
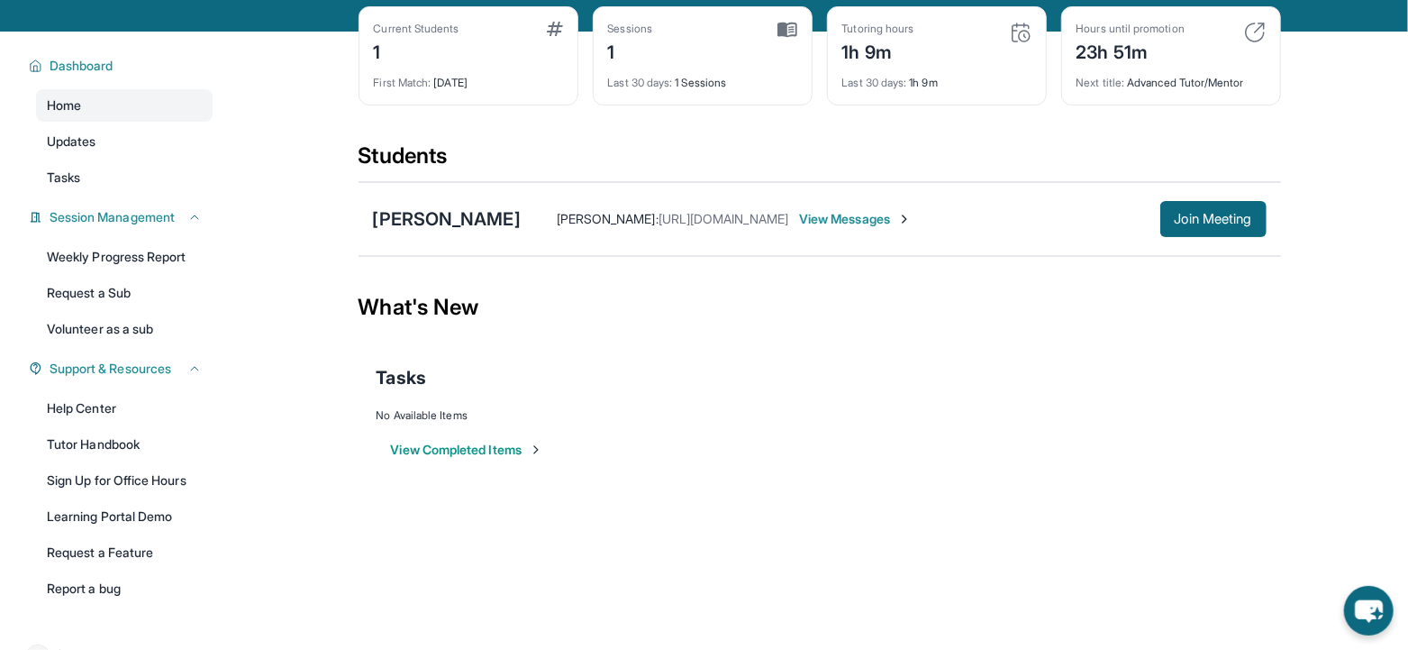
scroll to position [0, 0]
